Goal: Download file/media

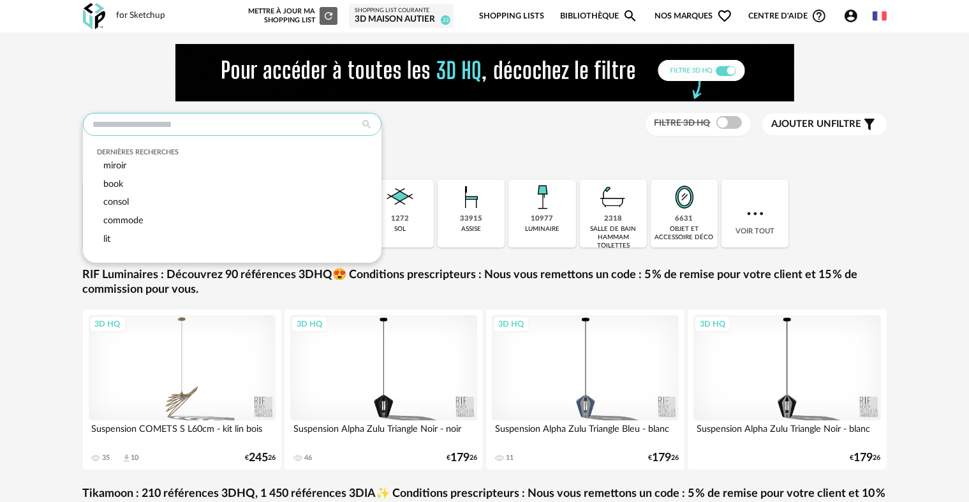
click at [269, 128] on input "text" at bounding box center [232, 124] width 299 height 23
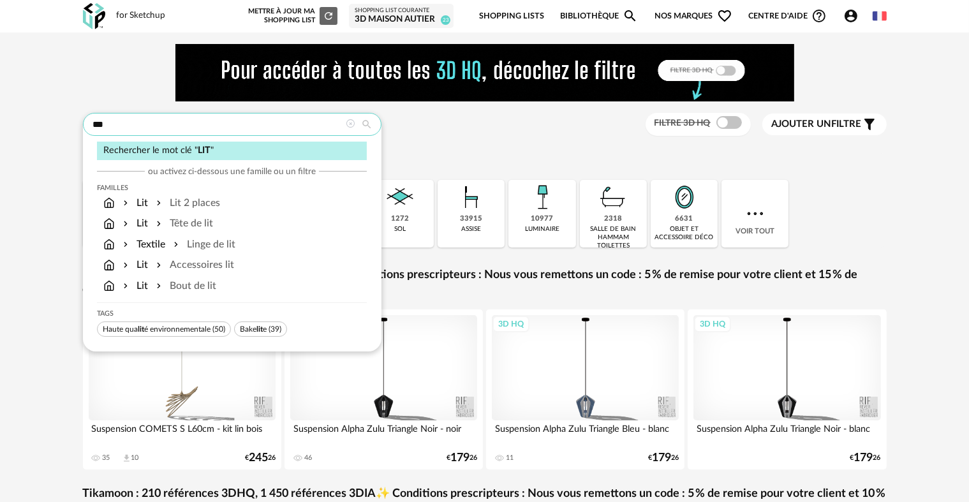
type input "***"
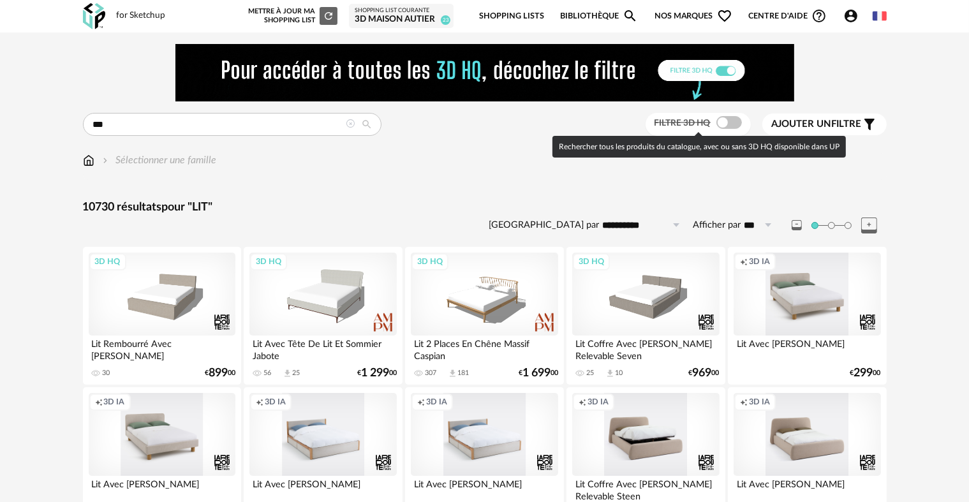
click at [736, 117] on span at bounding box center [730, 122] width 26 height 13
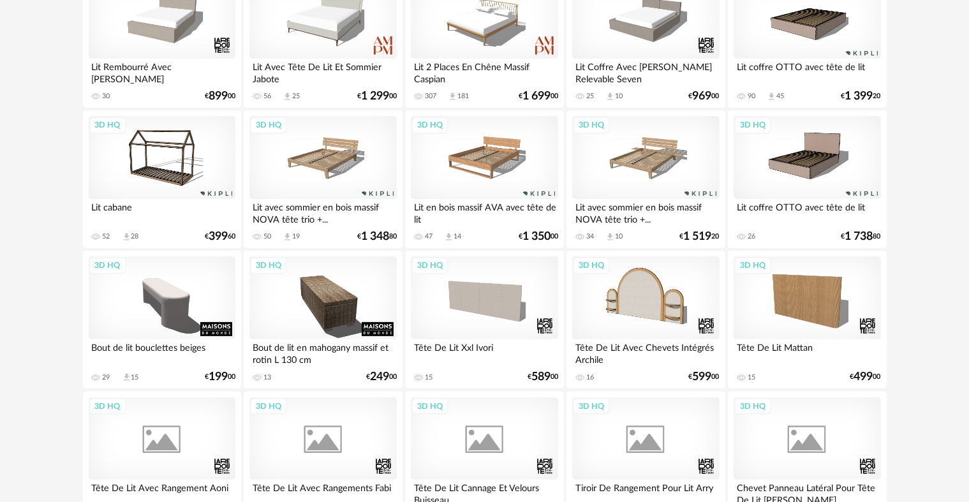
scroll to position [319, 0]
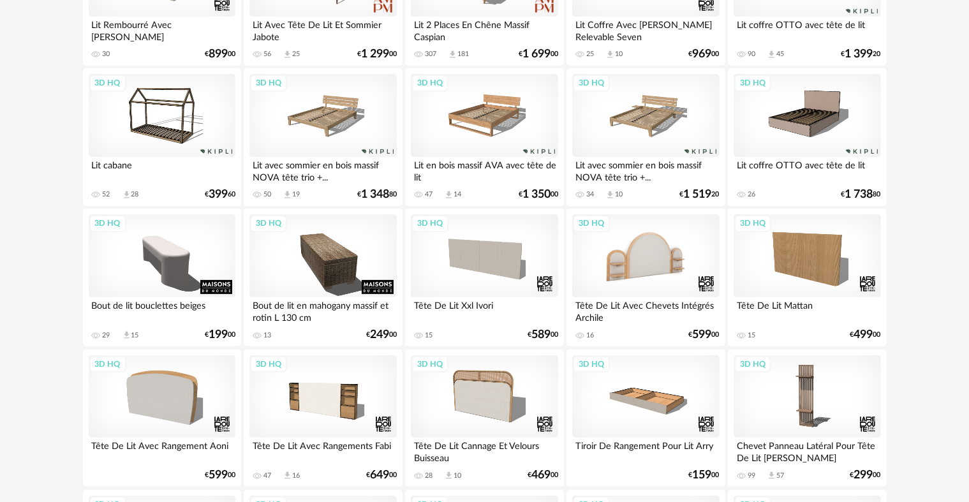
click at [608, 254] on div "3D HQ" at bounding box center [645, 255] width 147 height 83
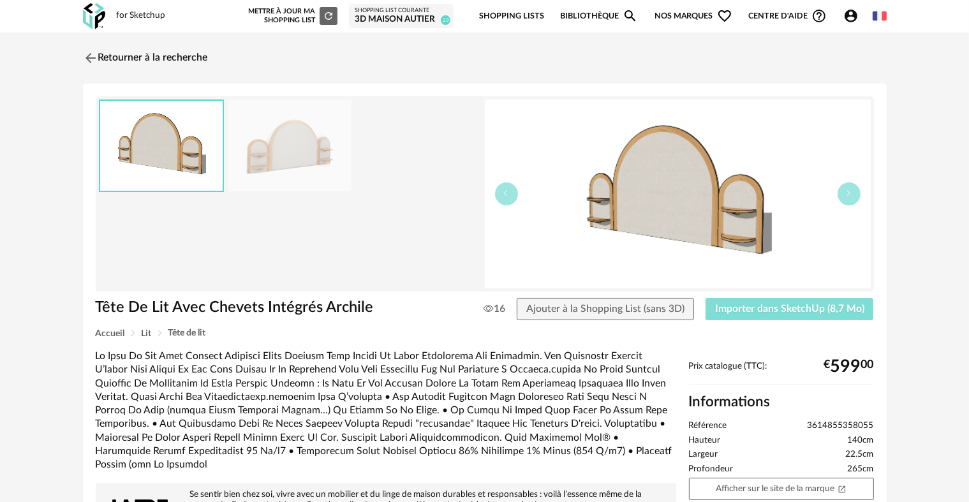
click at [754, 309] on span "Importer dans SketchUp (8,7 Mo)" at bounding box center [789, 309] width 149 height 10
